Goal: Information Seeking & Learning: Learn about a topic

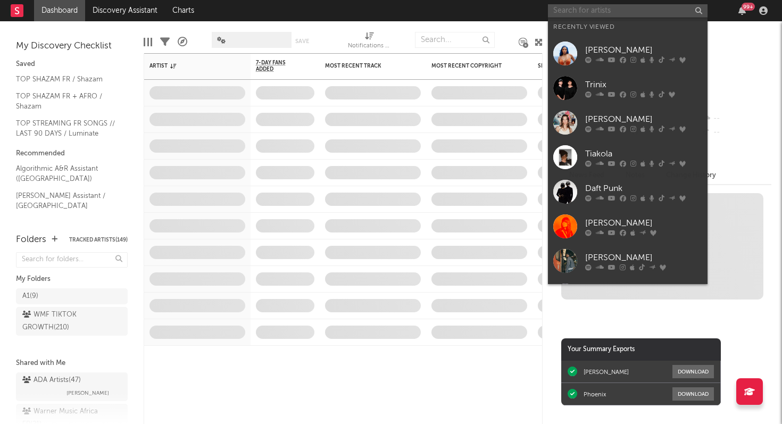
click at [649, 14] on input "text" at bounding box center [628, 10] width 160 height 13
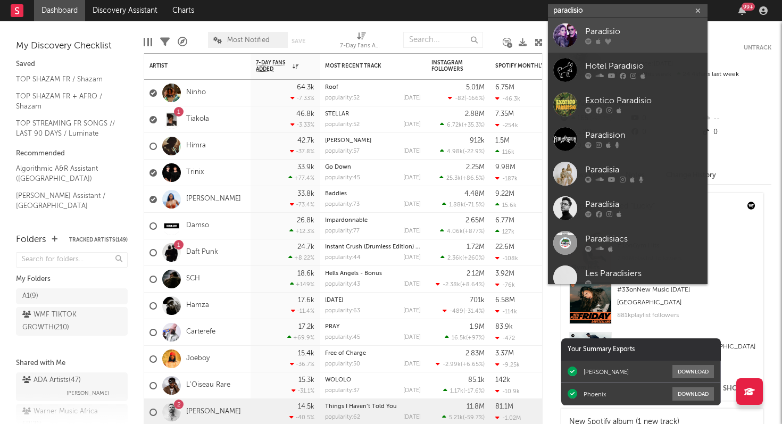
type input "paradisio"
click at [636, 33] on div "Paradisio" at bounding box center [643, 32] width 117 height 13
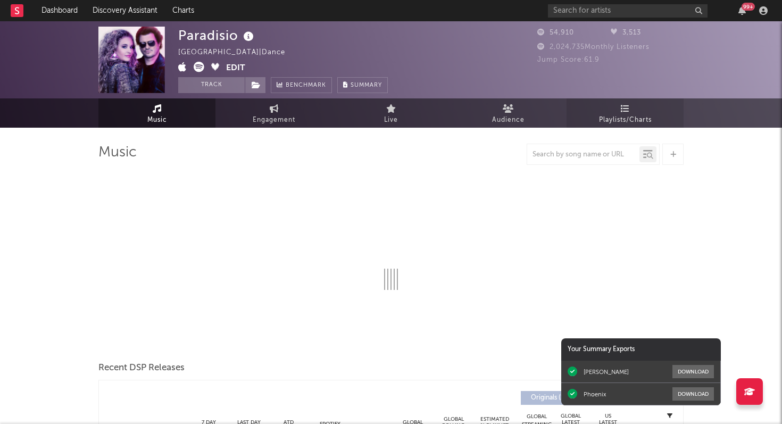
select select "6m"
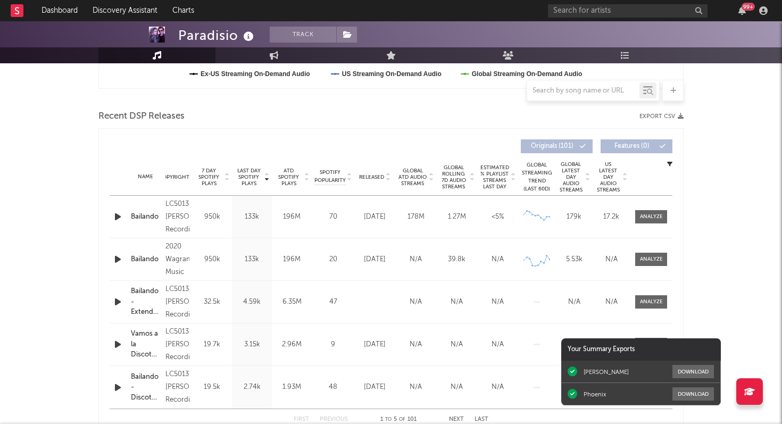
scroll to position [337, 0]
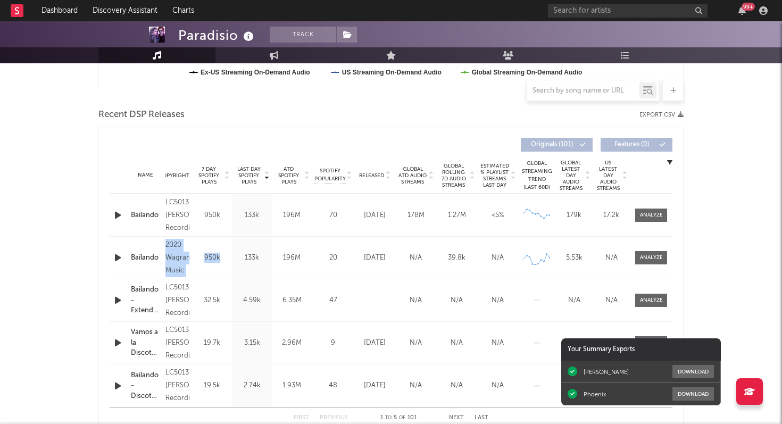
drag, startPoint x: 166, startPoint y: 246, endPoint x: 198, endPoint y: 267, distance: 38.1
click at [198, 267] on div "Name Baïlando Copyright 2020 Wagram Music Label Wagram Music Album Names Compos…" at bounding box center [391, 258] width 563 height 42
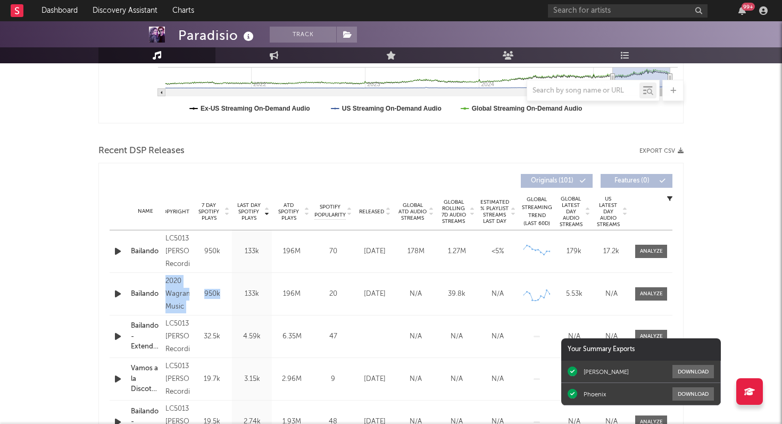
scroll to position [0, 0]
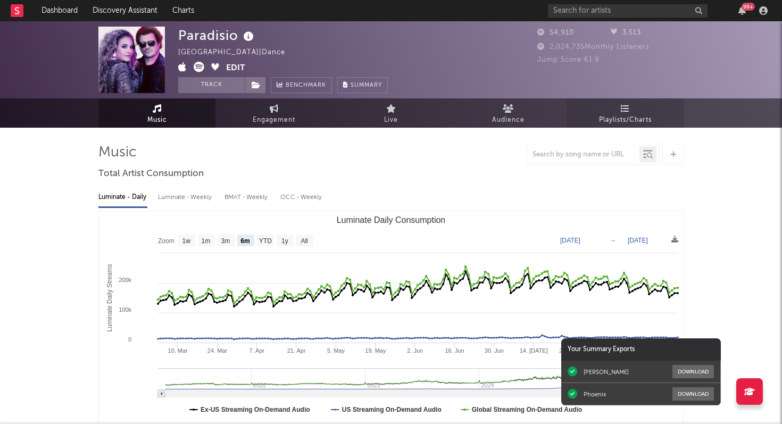
click at [619, 117] on span "Playlists/Charts" at bounding box center [625, 120] width 53 height 13
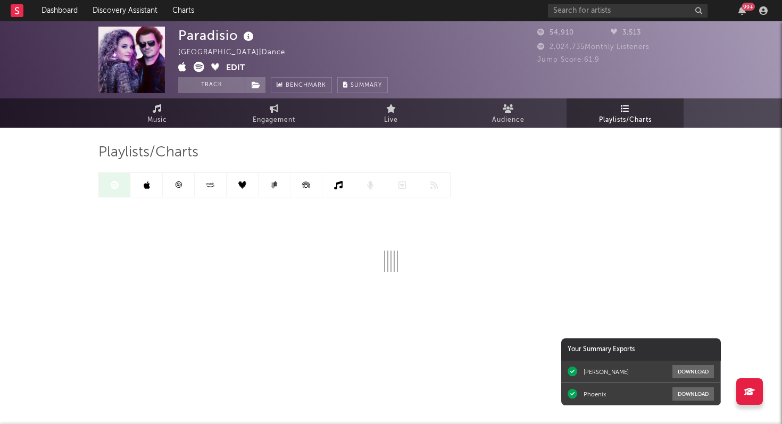
click at [181, 184] on icon at bounding box center [178, 185] width 8 height 8
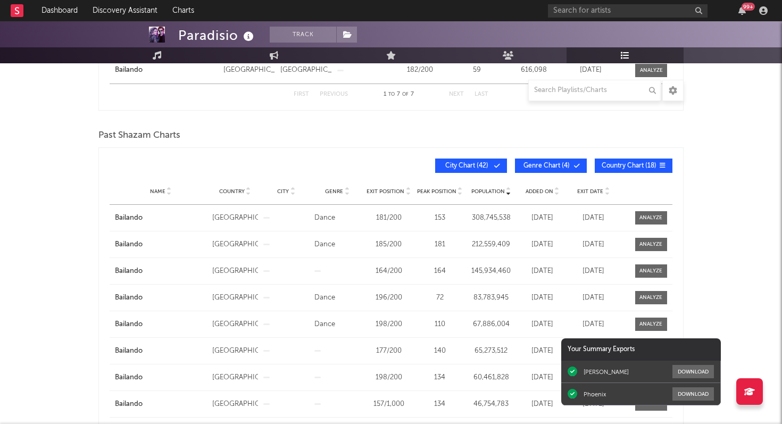
scroll to position [405, 0]
